Goal: Transaction & Acquisition: Purchase product/service

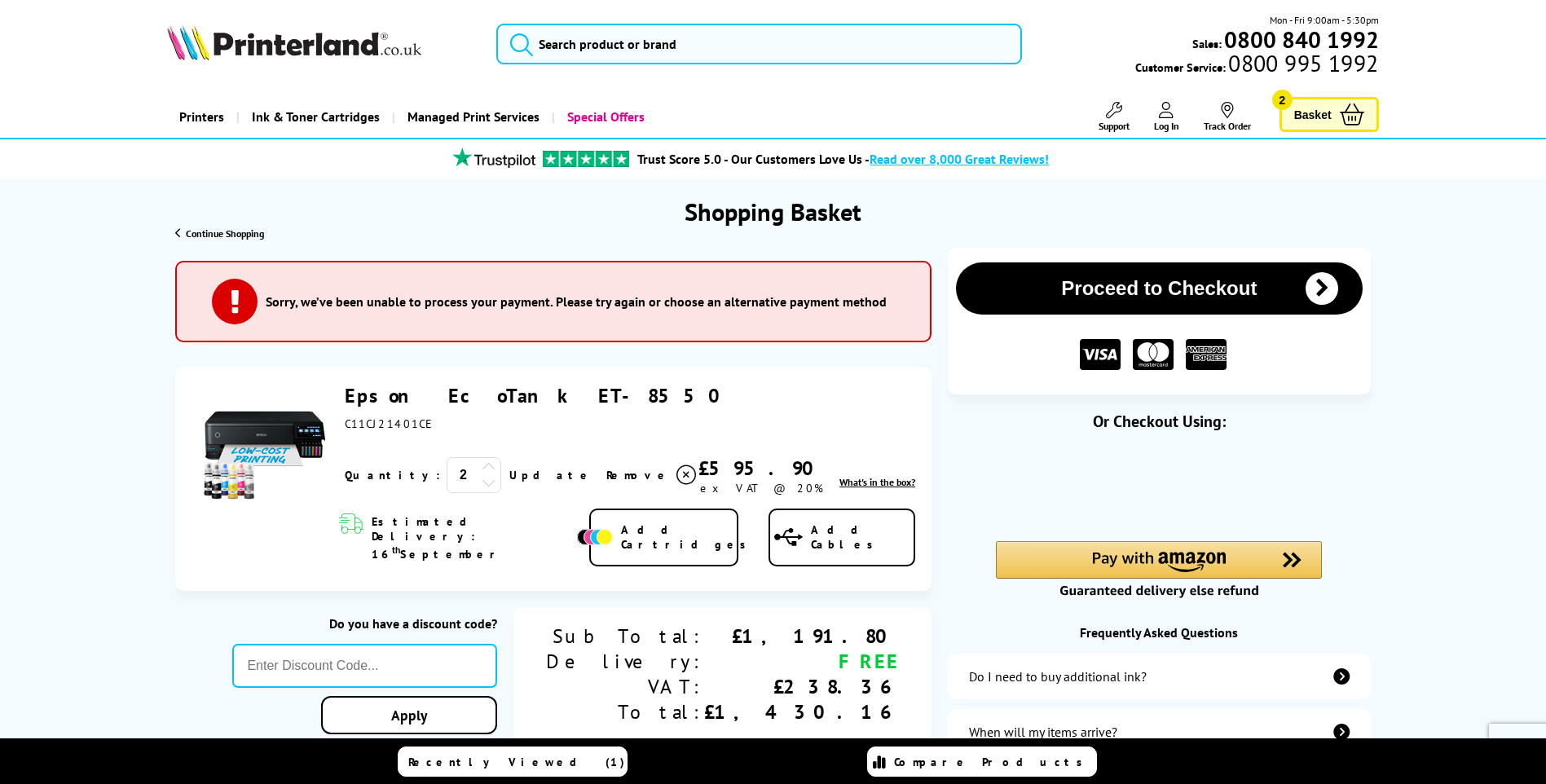
click at [482, 485] on icon at bounding box center [489, 482] width 14 height 14
click at [510, 481] on link "Update" at bounding box center [552, 474] width 84 height 14
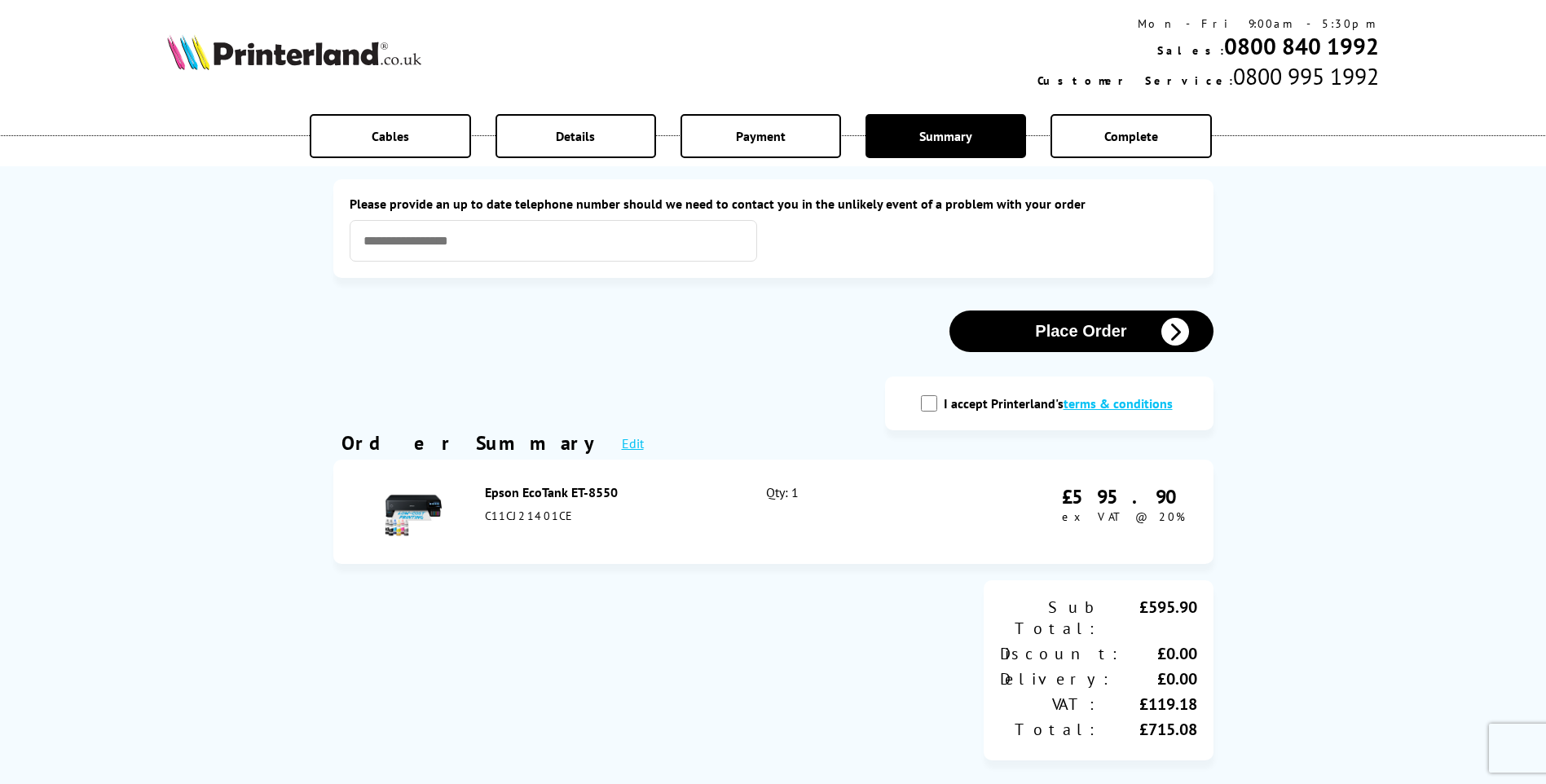
click at [928, 405] on input "I accept Printerland's terms & conditions" at bounding box center [929, 403] width 16 height 16
checkbox input "true"
click at [620, 247] on input "text" at bounding box center [554, 240] width 408 height 41
type input "**********"
click at [741, 377] on section "I accept Printerland's terms & conditions" at bounding box center [773, 403] width 880 height 54
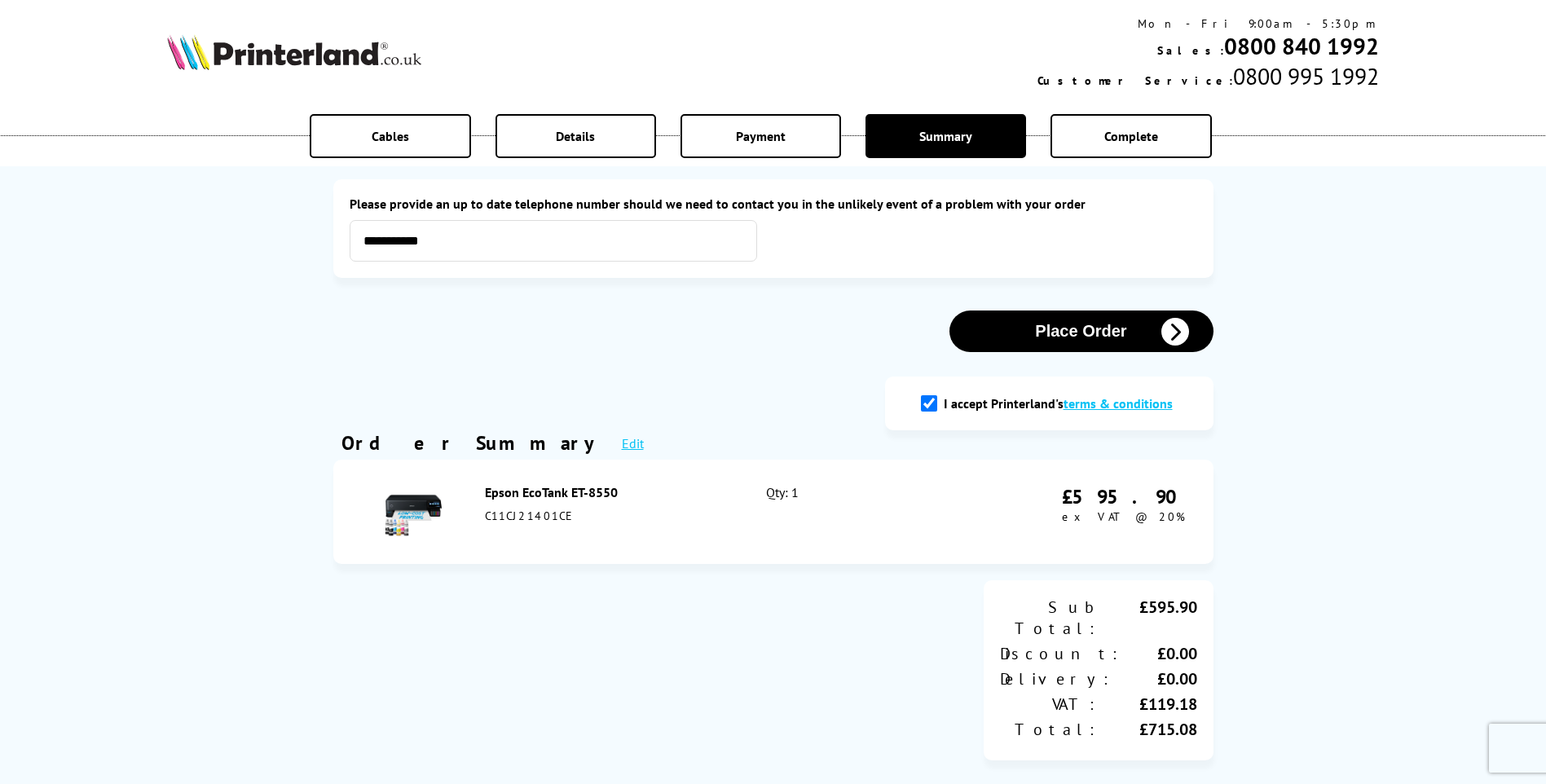
click at [1076, 326] on button "Place Order" at bounding box center [1082, 331] width 264 height 41
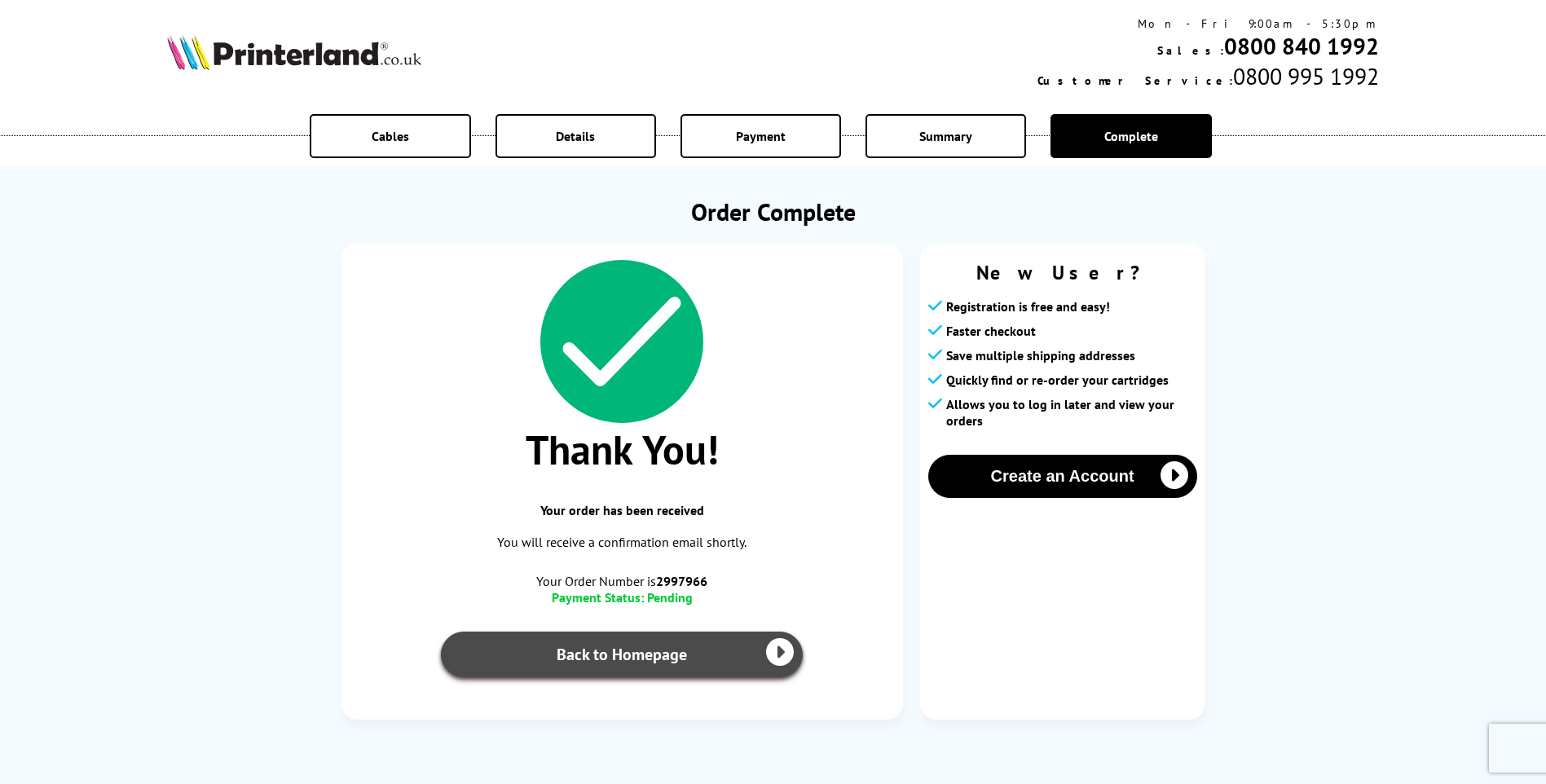
click at [647, 652] on link "Back to Homepage" at bounding box center [622, 654] width 363 height 46
